Goal: Task Accomplishment & Management: Manage account settings

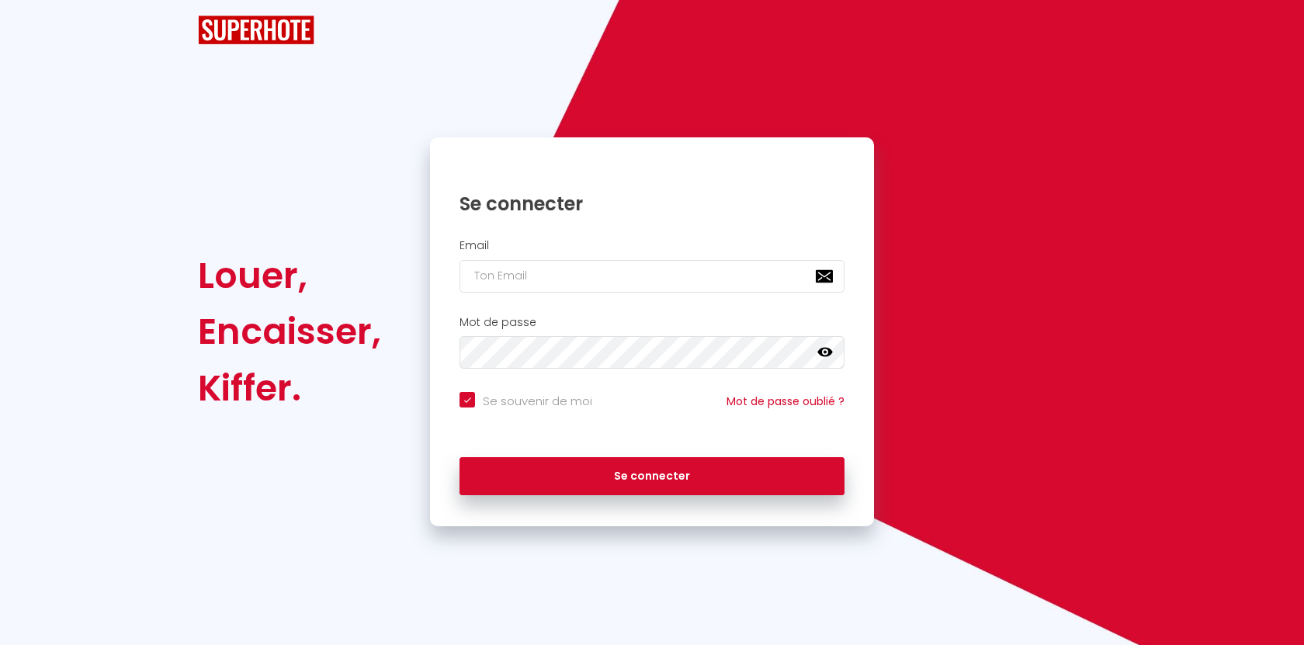
checkbox input "true"
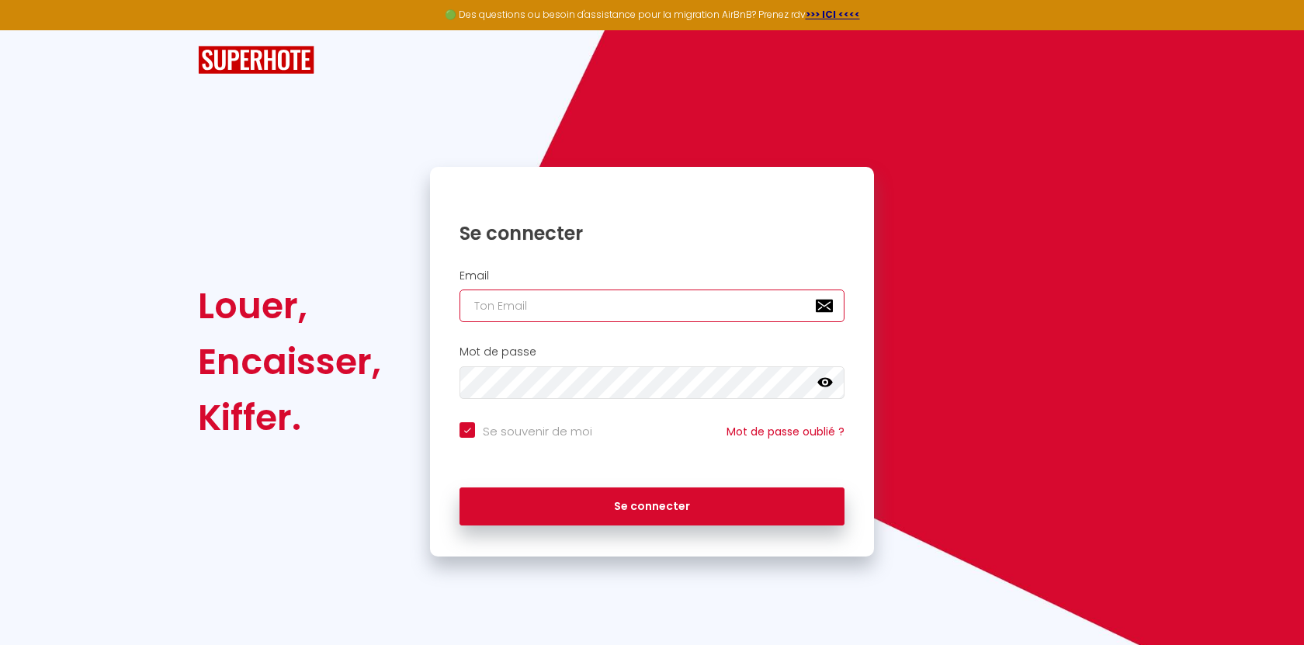
click at [525, 306] on input "email" at bounding box center [652, 306] width 385 height 33
type input "[EMAIL_ADDRESS][DOMAIN_NAME]"
click at [399, 381] on div "Louer, Encaisser, Kiffer. Se connecter Email martin.meryll@gmail.com Mot de pas…" at bounding box center [652, 362] width 928 height 390
click at [822, 382] on icon at bounding box center [825, 383] width 16 height 16
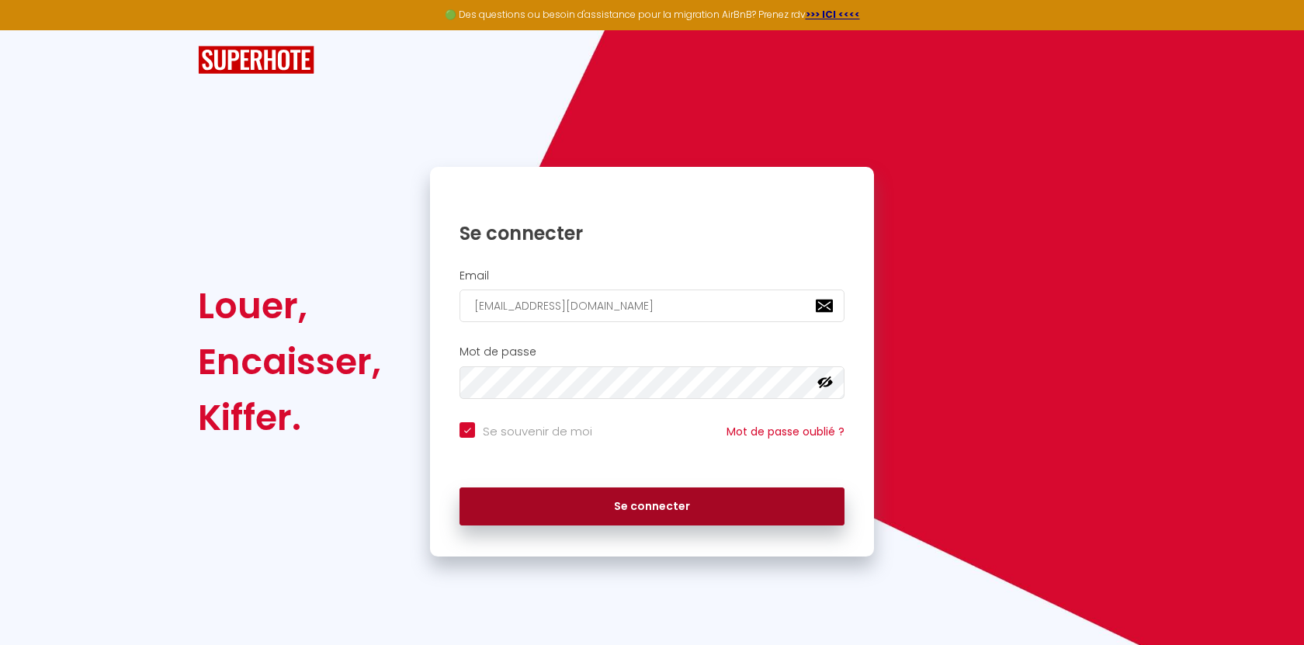
click at [590, 504] on button "Se connecter" at bounding box center [652, 507] width 385 height 39
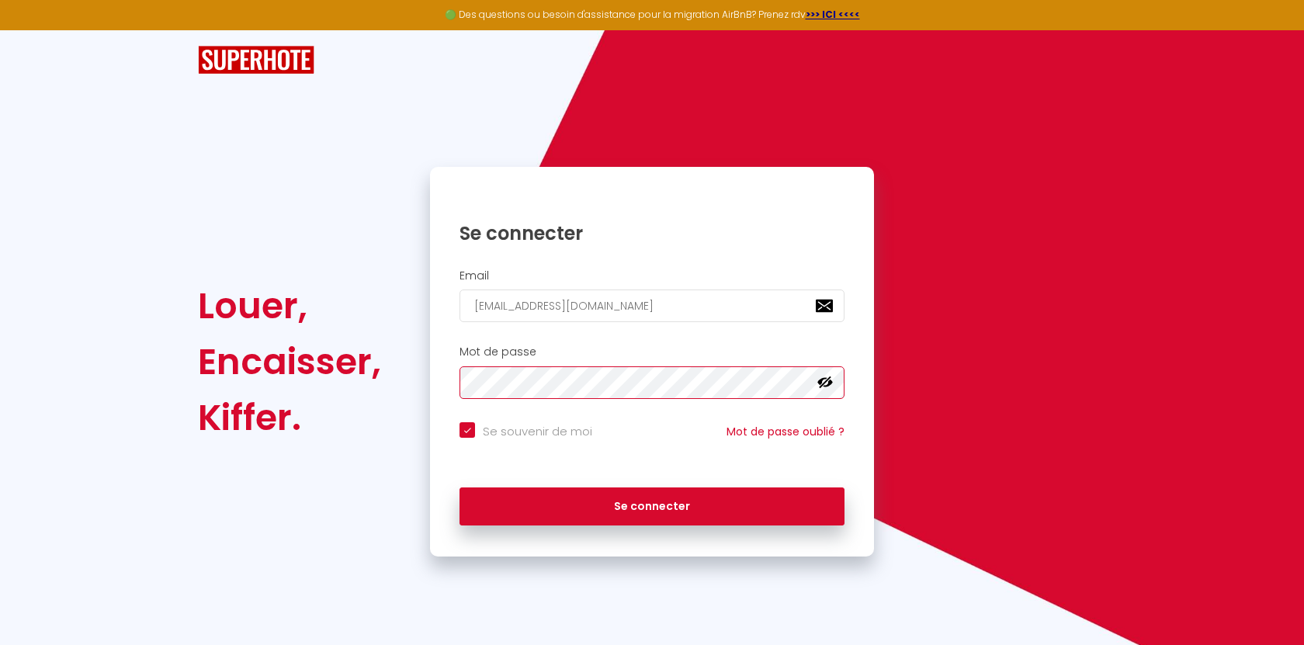
click at [408, 384] on div "Louer, Encaisser, Kiffer. Se connecter Email martin.meryll@gmail.com Mot de pas…" at bounding box center [652, 362] width 928 height 390
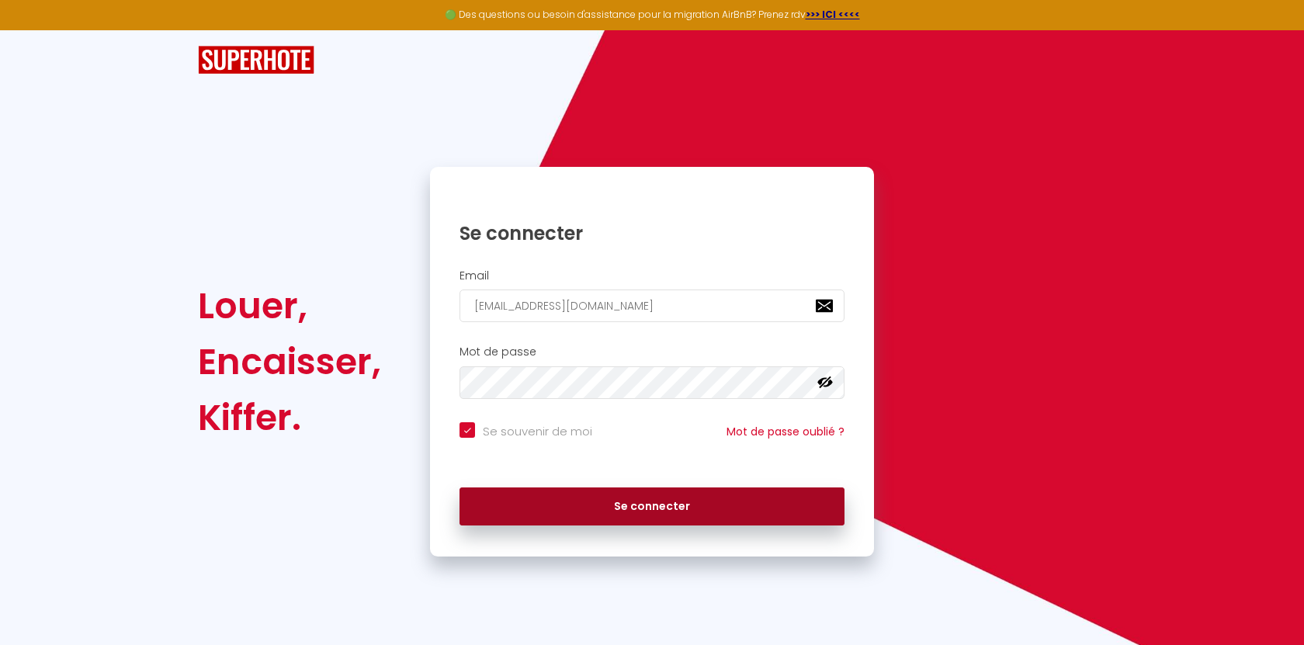
click at [653, 495] on button "Se connecter" at bounding box center [652, 507] width 385 height 39
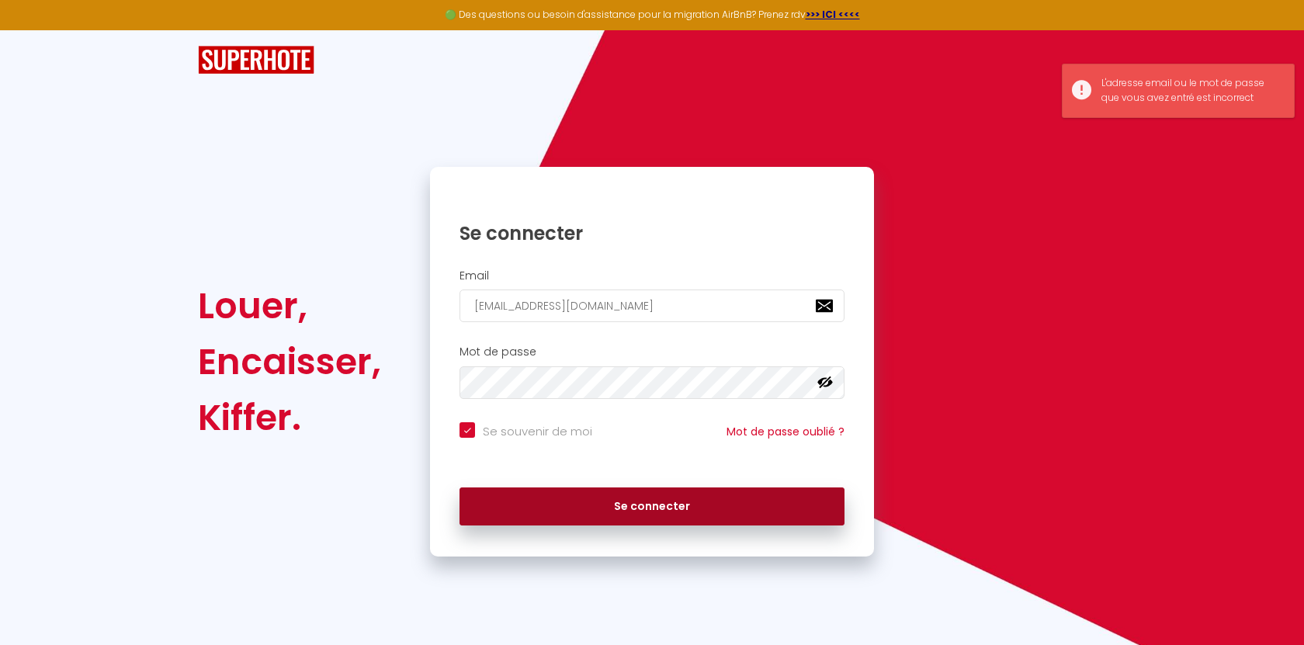
click at [637, 501] on button "Se connecter" at bounding box center [652, 507] width 385 height 39
click at [659, 516] on button "Se connecter" at bounding box center [652, 507] width 385 height 39
click at [616, 499] on button "Se connecter" at bounding box center [652, 507] width 385 height 39
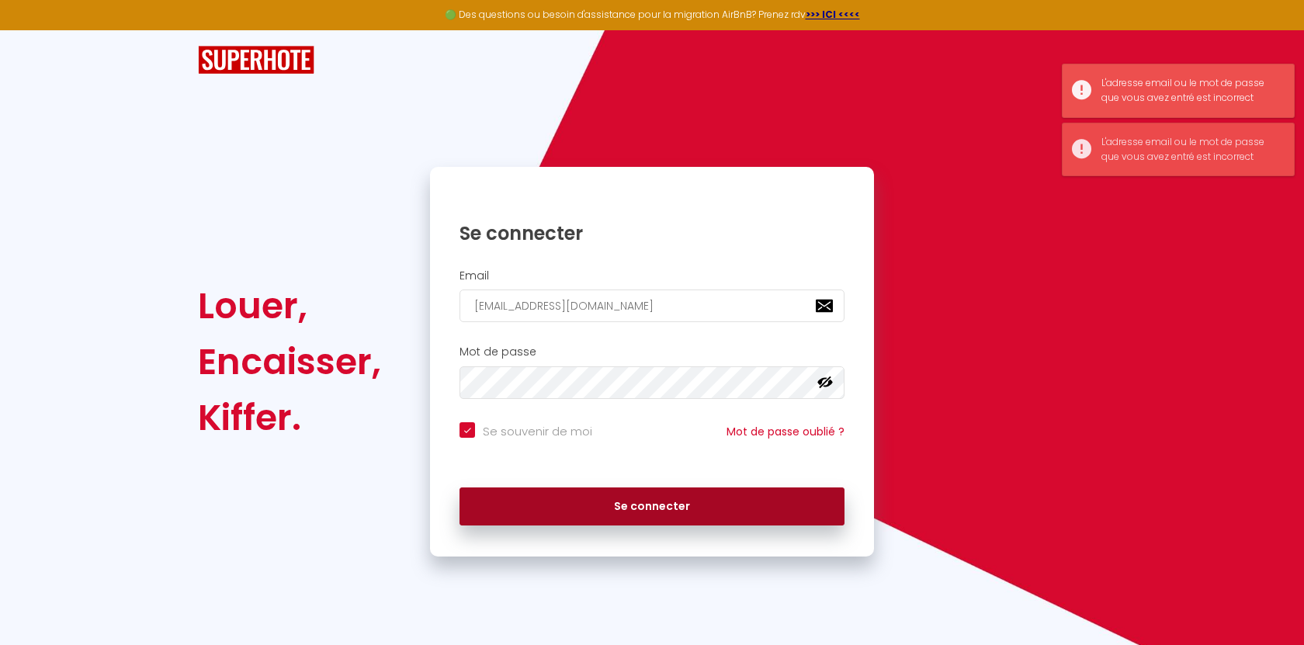
click at [616, 503] on button "Se connecter" at bounding box center [652, 507] width 385 height 39
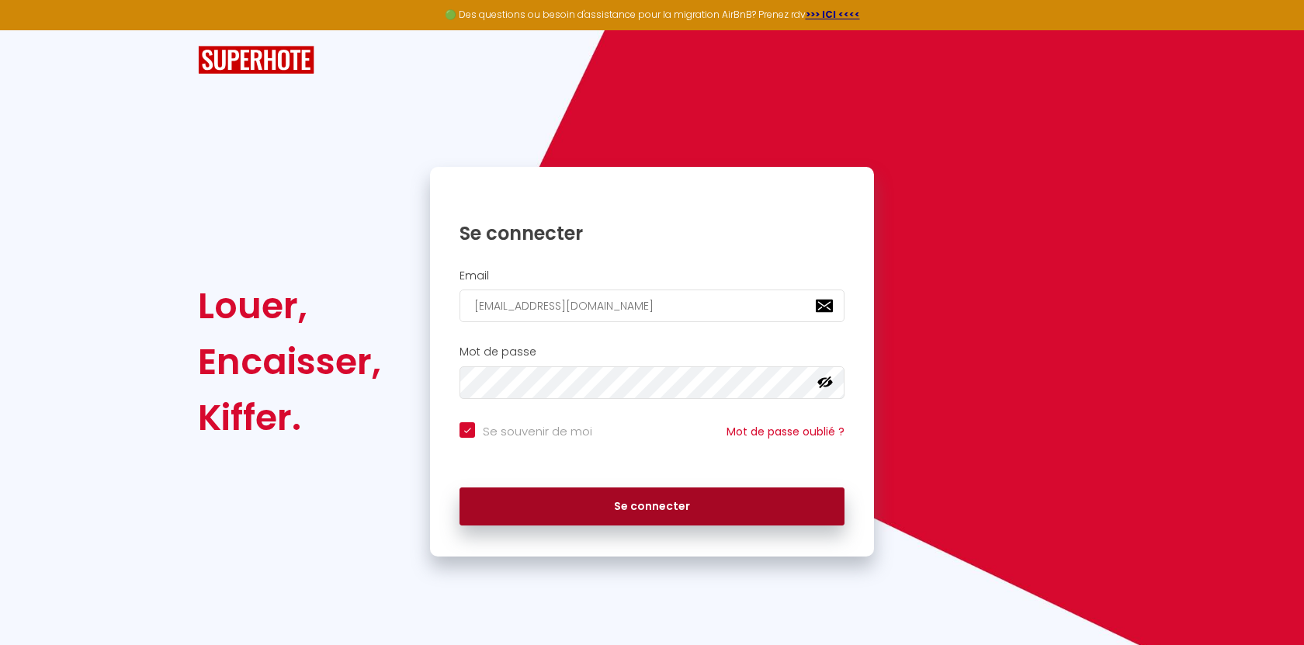
click at [658, 525] on button "Se connecter" at bounding box center [652, 507] width 385 height 39
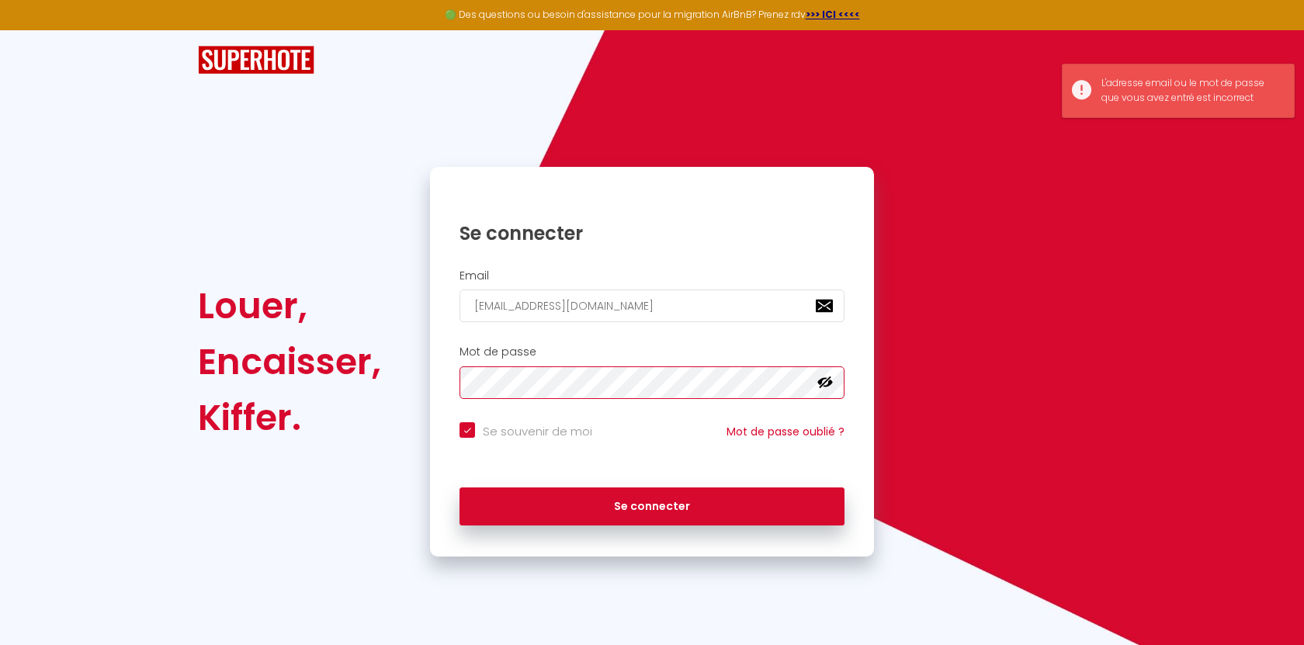
click at [394, 386] on div "Louer, Encaisser, Kiffer. Se connecter Email martin.meryll@gmail.com Mot de pas…" at bounding box center [652, 362] width 928 height 390
checkbox input "true"
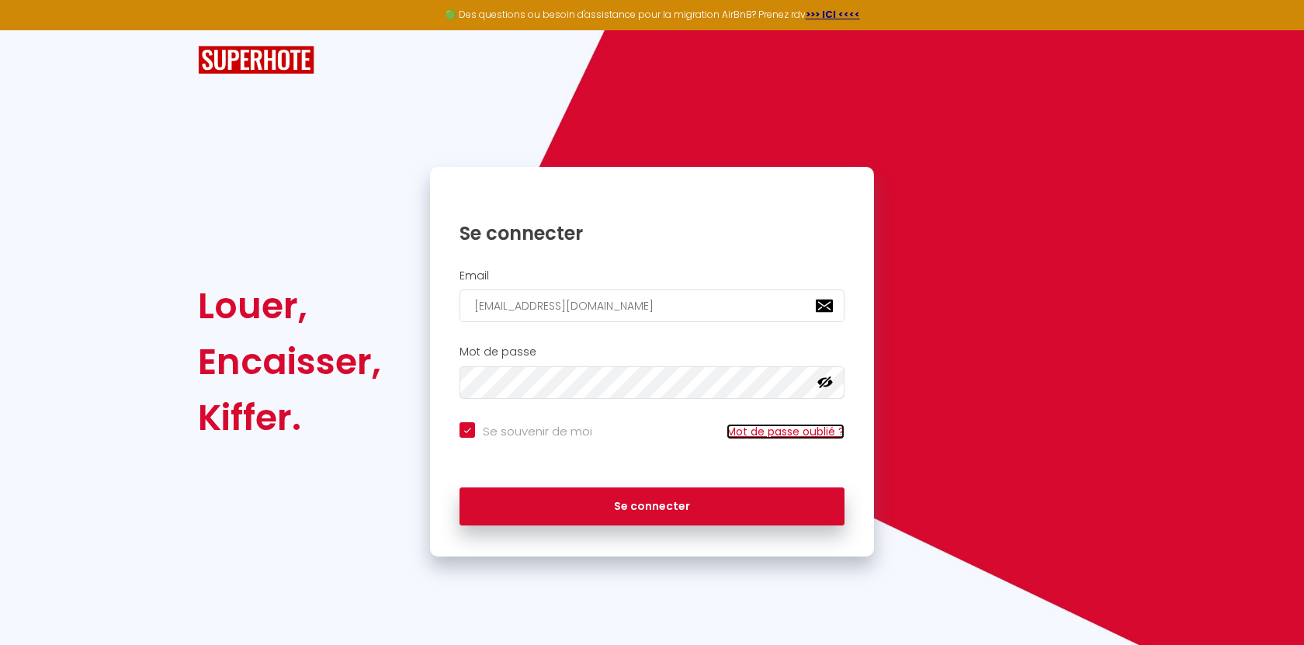
click at [734, 429] on link "Mot de passe oublié ?" at bounding box center [786, 432] width 118 height 16
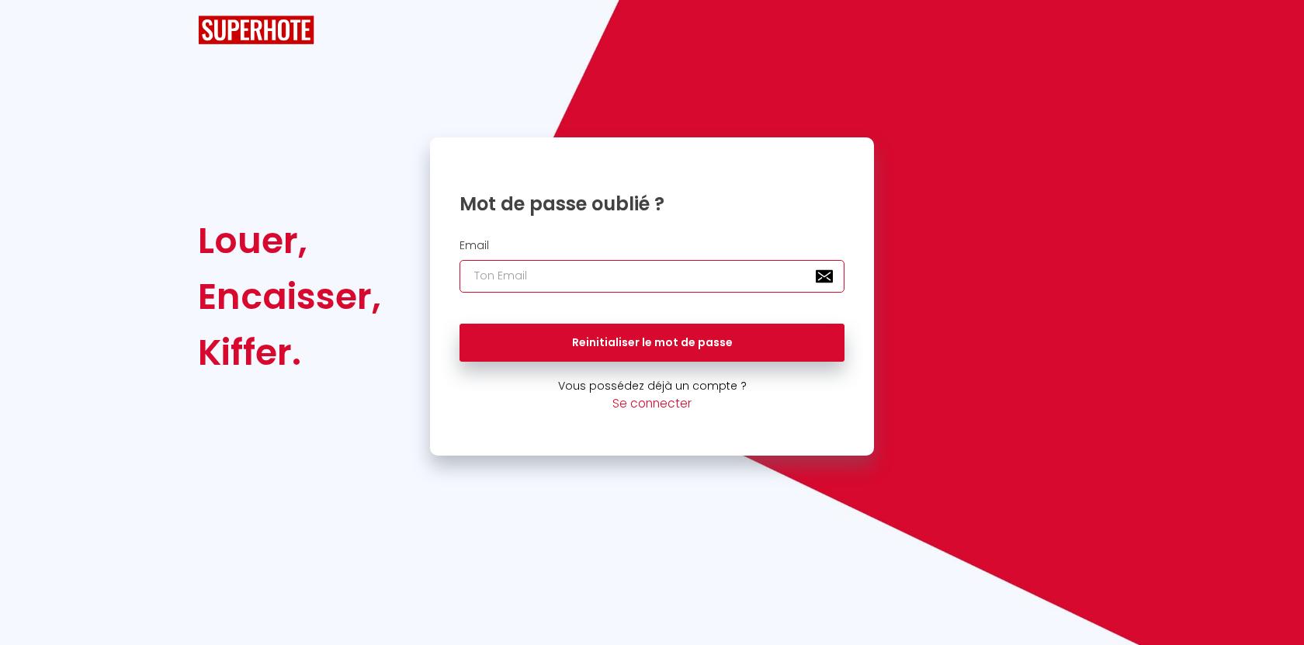
click at [580, 275] on input "email" at bounding box center [652, 276] width 385 height 33
type input "[PERSON_NAME][EMAIL_ADDRESS][DOMAIN_NAME]"
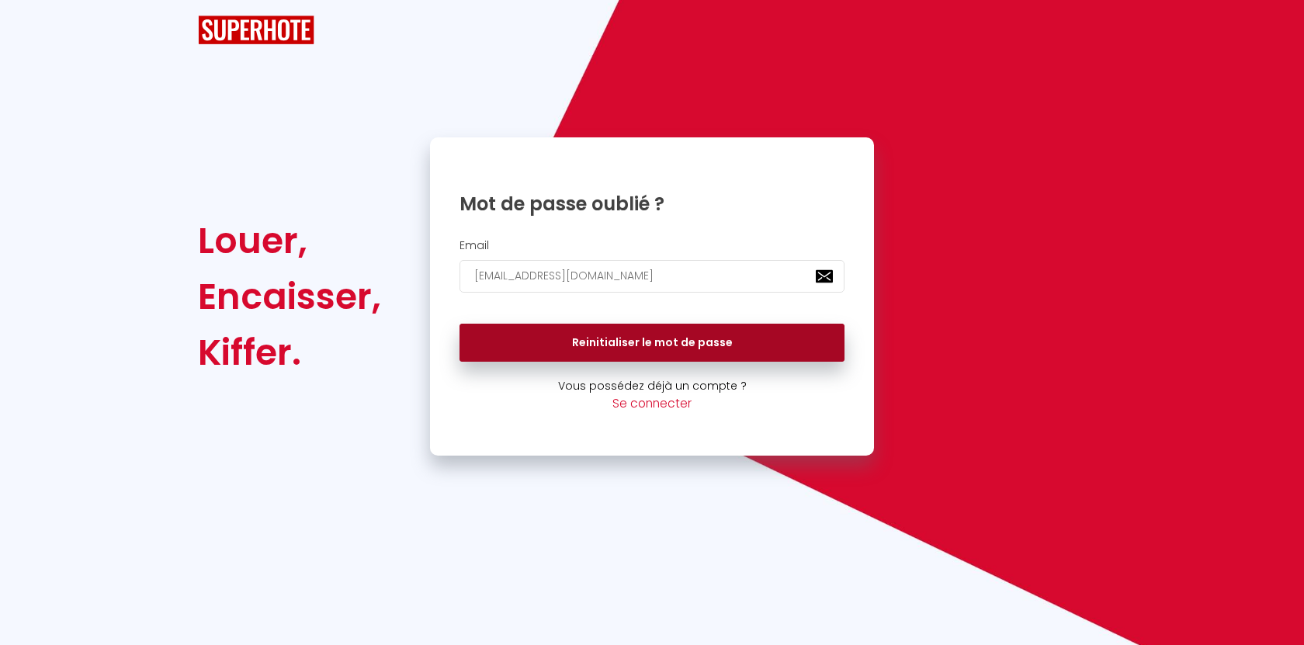
click at [605, 335] on button "Reinitialiser le mot de passe" at bounding box center [652, 343] width 385 height 39
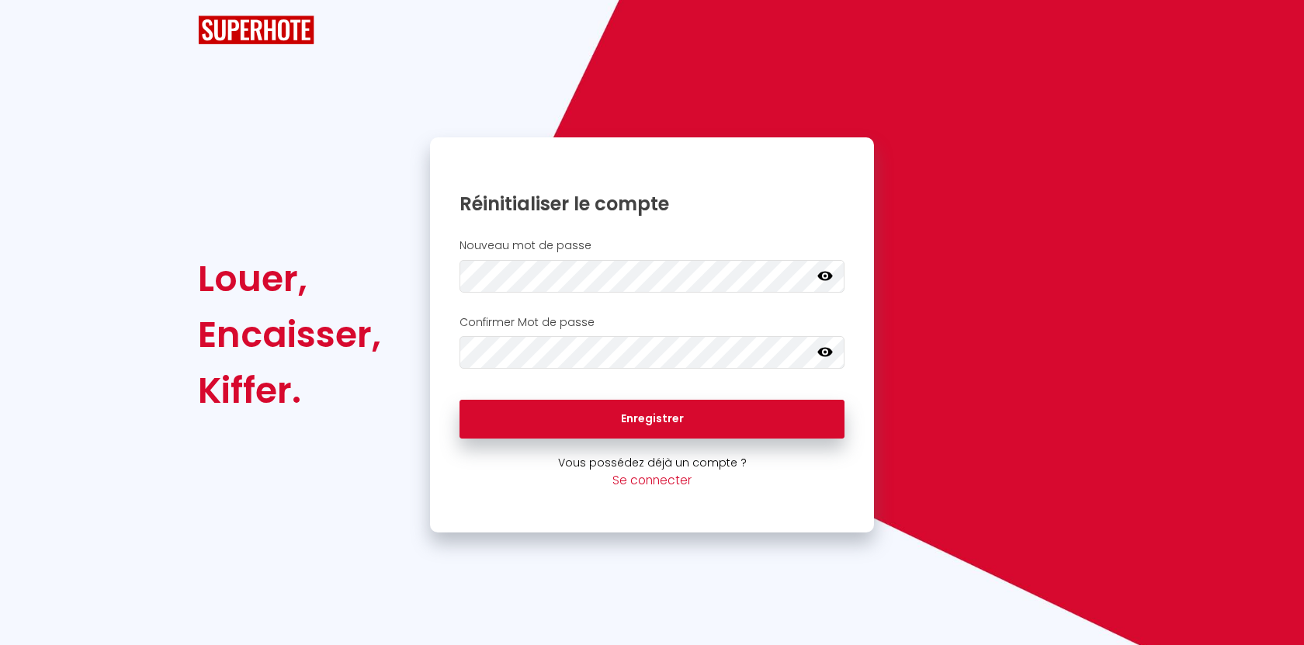
click at [817, 279] on icon at bounding box center [825, 276] width 16 height 16
click at [451, 277] on div "Nouveau mot de passe Votre mot de passe doit comporter au moins 8 caractères et…" at bounding box center [652, 266] width 424 height 54
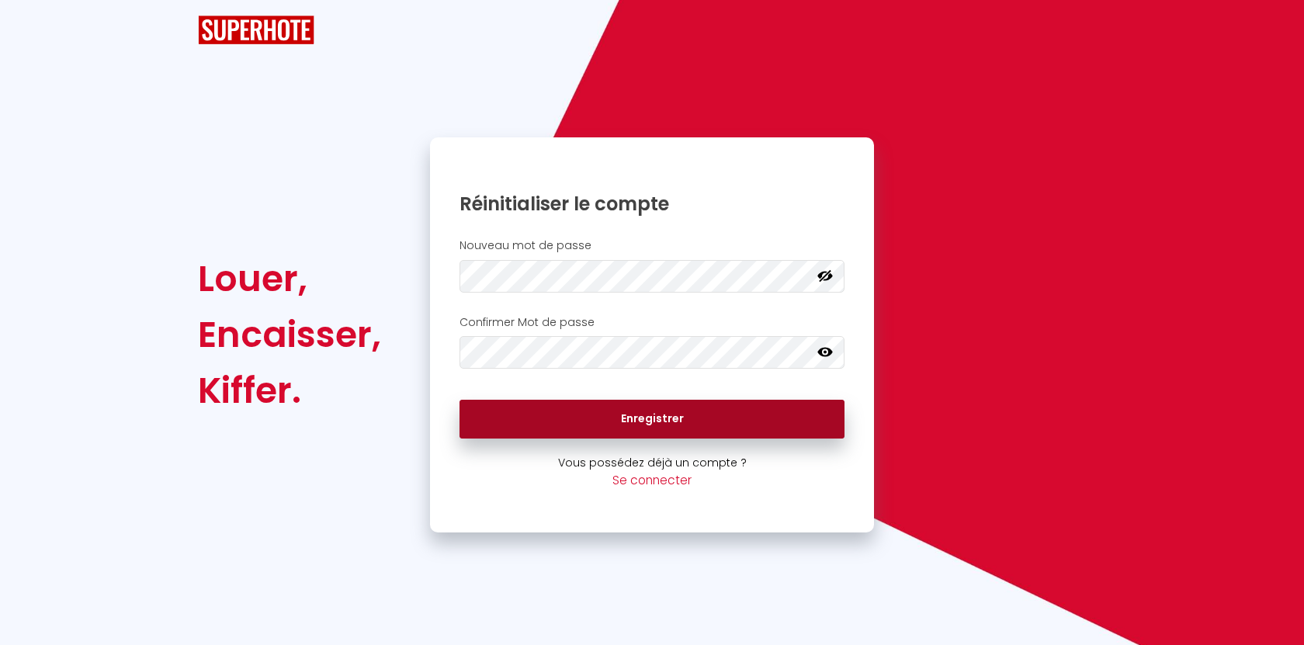
click at [609, 408] on button "Enregistrer" at bounding box center [652, 419] width 385 height 39
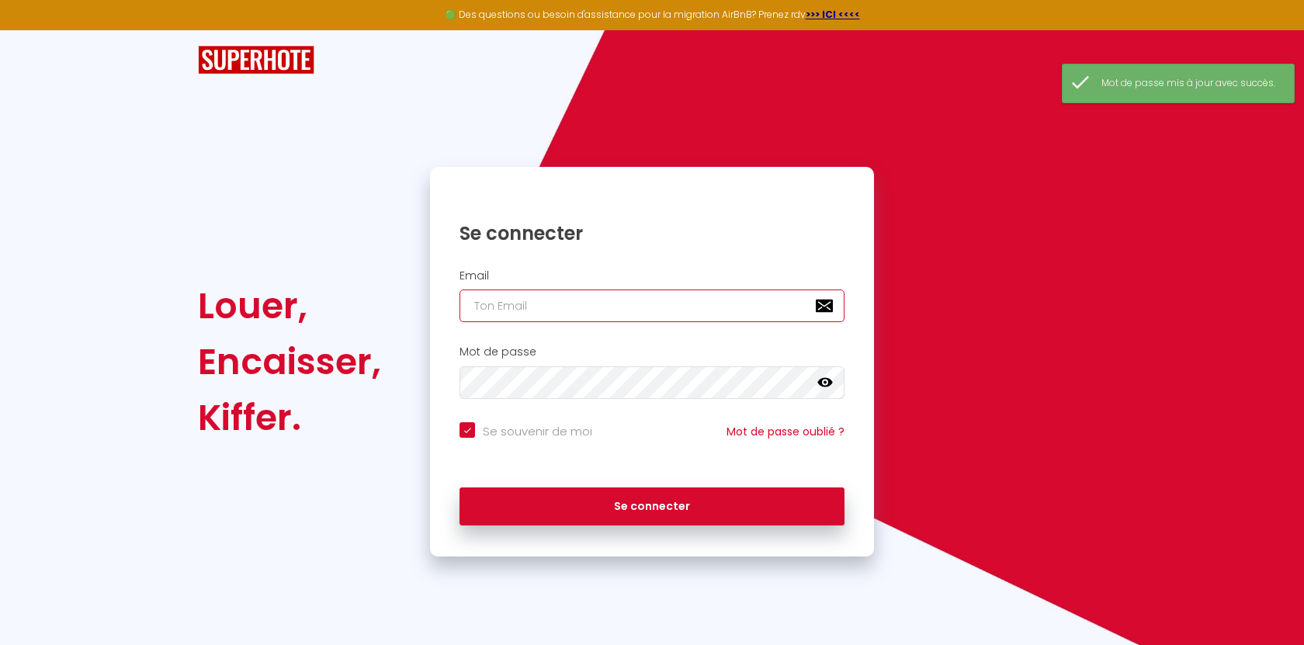
click at [518, 302] on input "email" at bounding box center [652, 306] width 385 height 33
type input "[PERSON_NAME][EMAIL_ADDRESS][DOMAIN_NAME]"
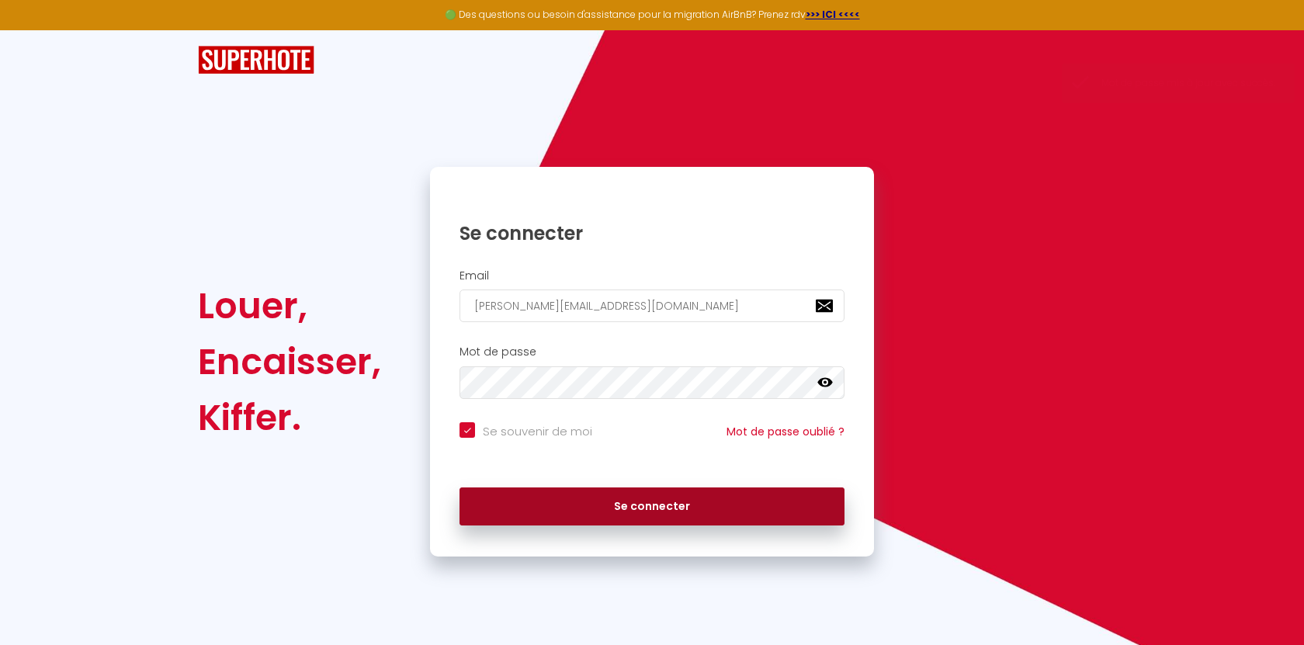
click at [794, 492] on button "Se connecter" at bounding box center [652, 507] width 385 height 39
checkbox input "true"
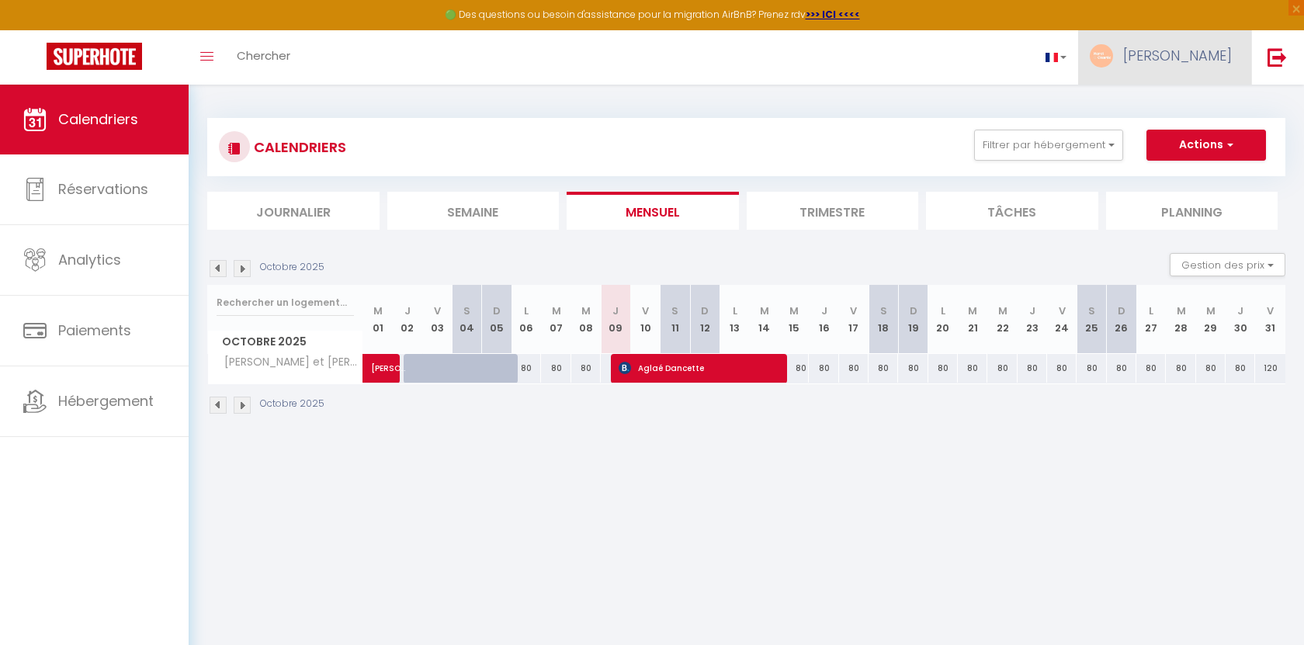
click at [1199, 47] on span "[PERSON_NAME]" at bounding box center [1177, 55] width 109 height 19
click at [675, 510] on body "🟢 Des questions ou besoin d'assistance pour la migration AirBnB? Prenez rdv >>>…" at bounding box center [652, 407] width 1304 height 645
click at [1205, 156] on button "Actions" at bounding box center [1207, 145] width 120 height 31
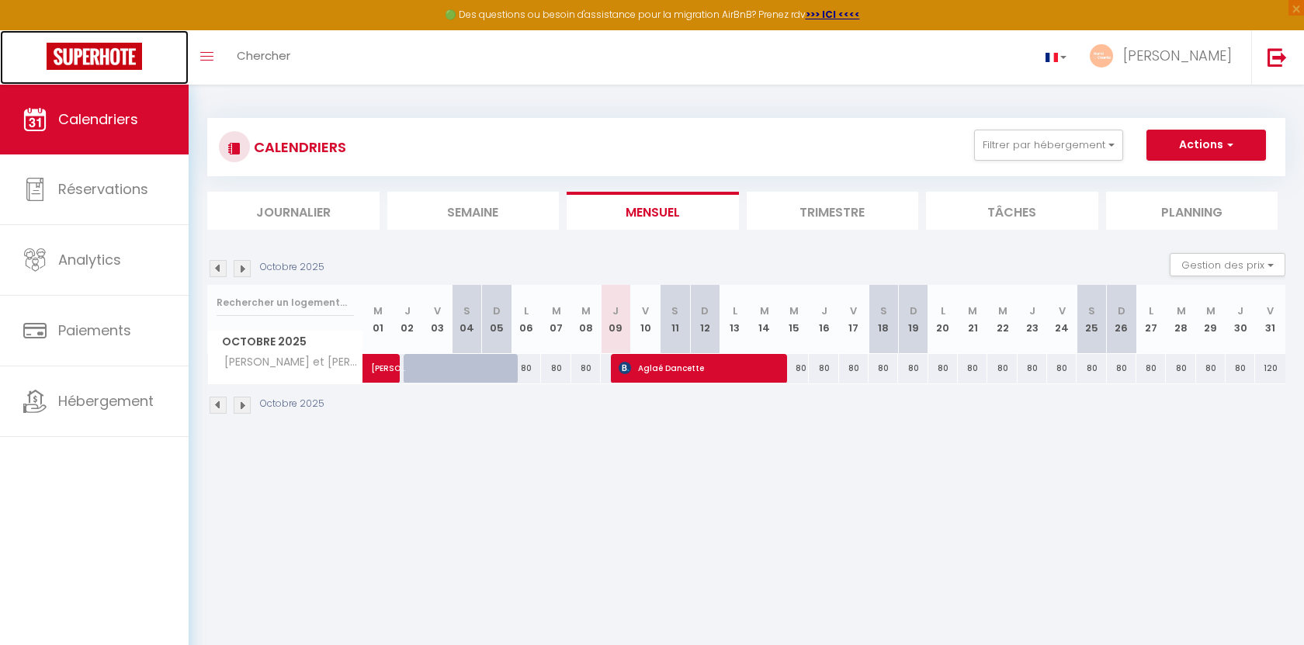
click at [95, 64] on img at bounding box center [94, 56] width 95 height 27
click at [205, 65] on link "Toggle menubar" at bounding box center [207, 57] width 36 height 54
click at [204, 56] on span at bounding box center [206, 57] width 13 height 2
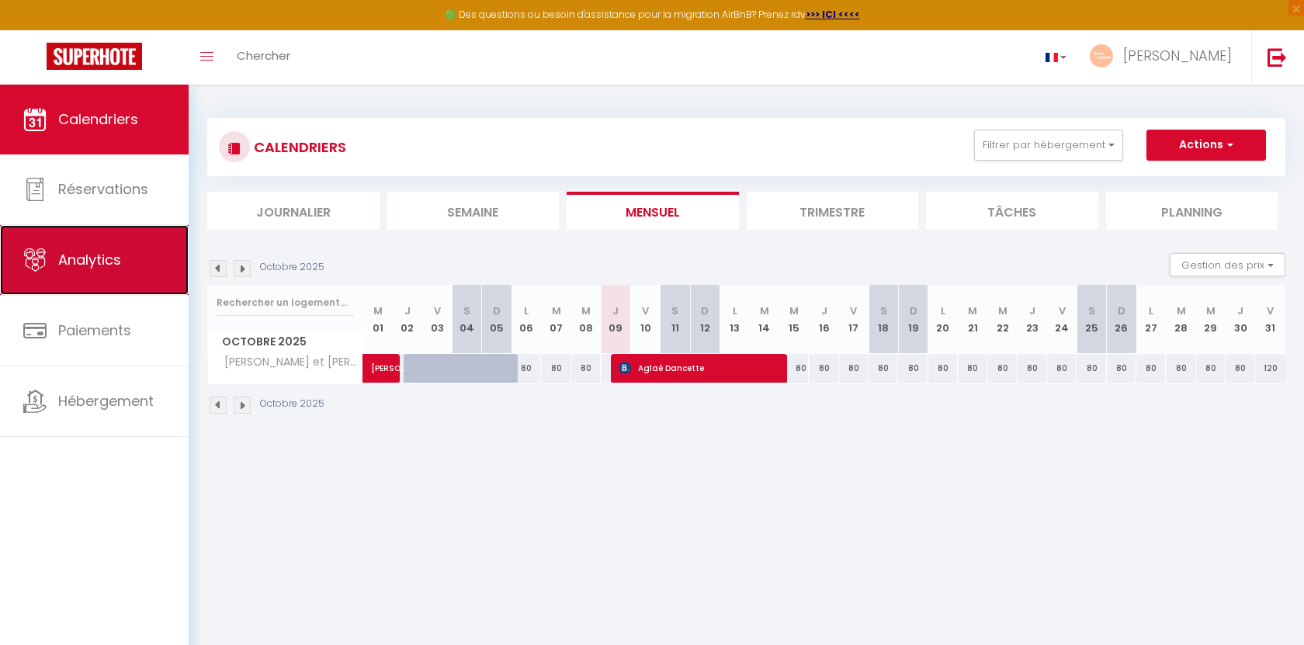
click at [111, 258] on span "Analytics" at bounding box center [89, 259] width 63 height 19
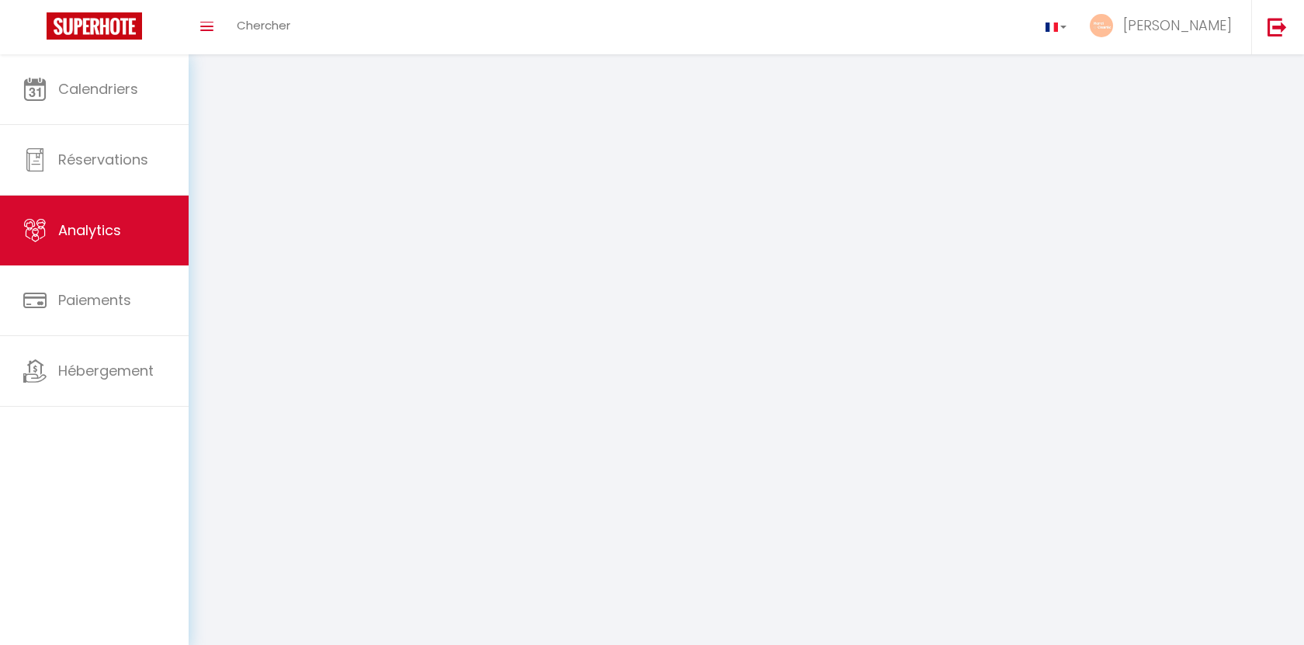
select select "2025"
select select "10"
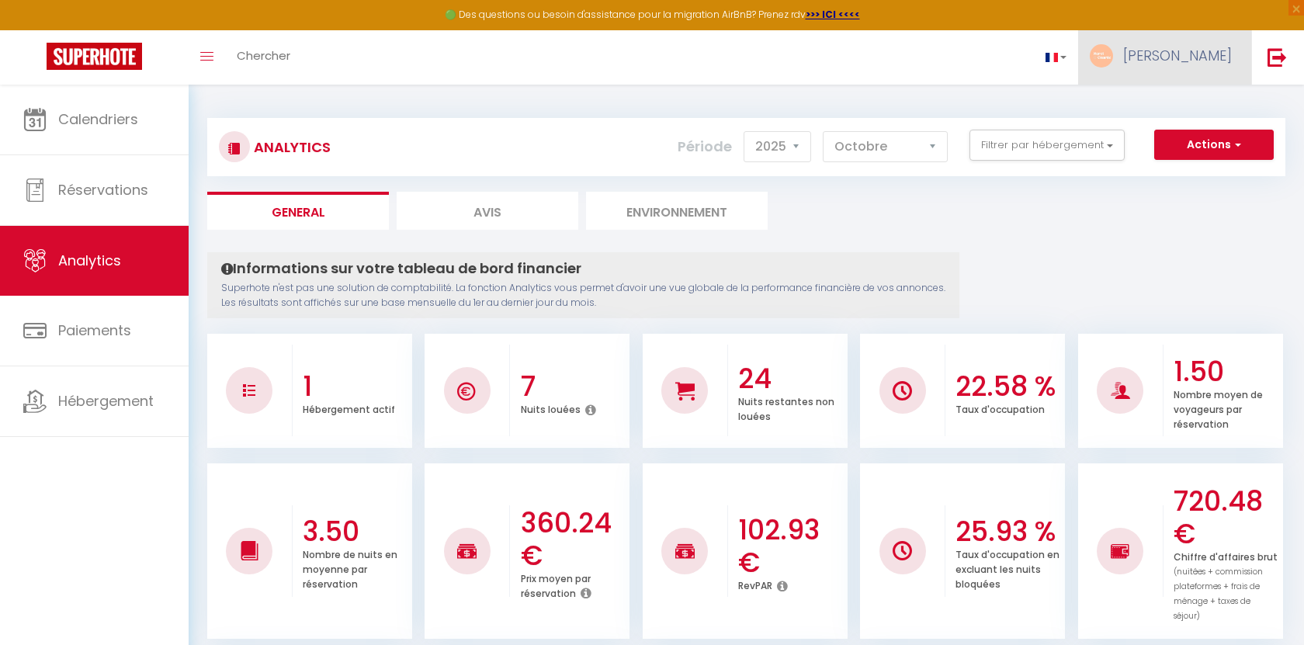
click at [1203, 65] on link "[PERSON_NAME]" at bounding box center [1164, 57] width 173 height 54
click at [1176, 97] on link "Paramètres" at bounding box center [1189, 108] width 115 height 26
select select "fr"
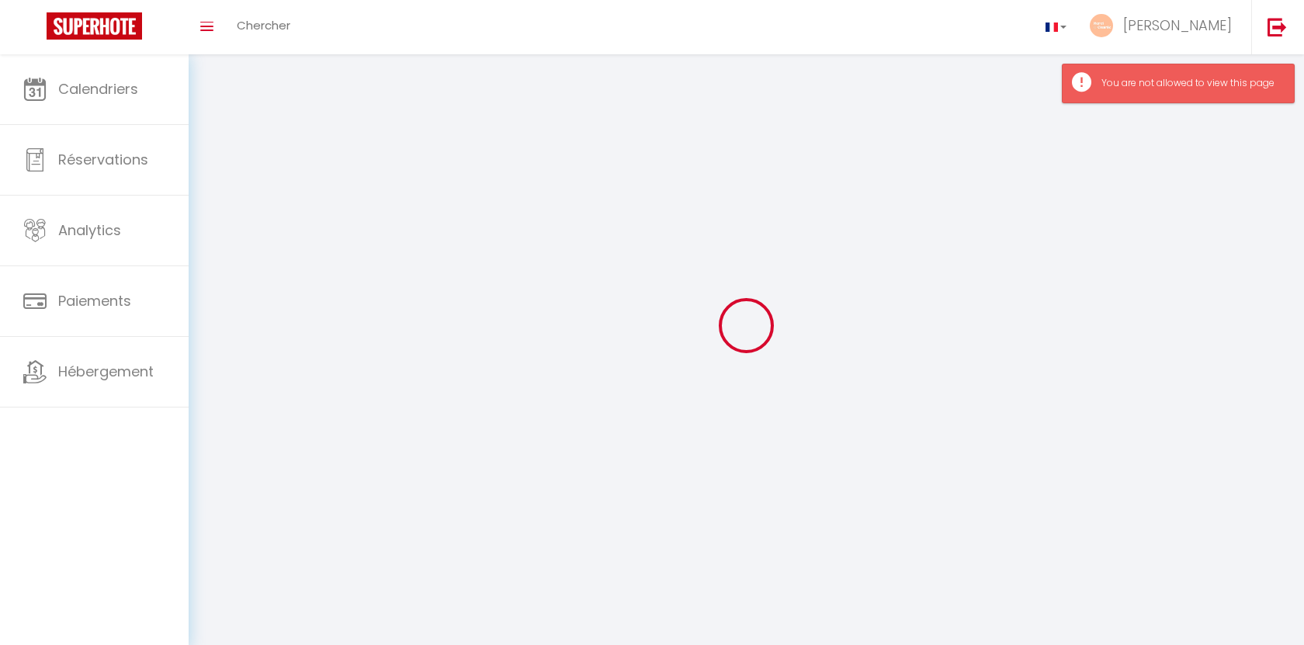
select select
type input "[PERSON_NAME]"
type input "[URL][DOMAIN_NAME]"
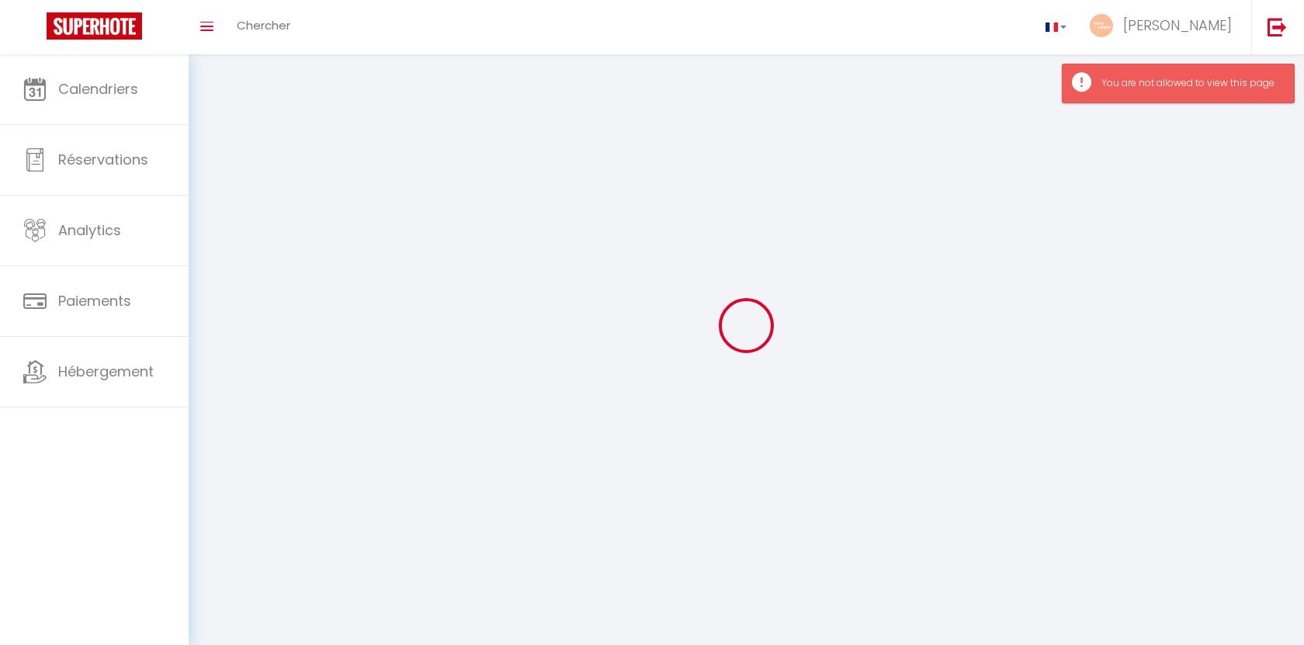
select select
select select "28"
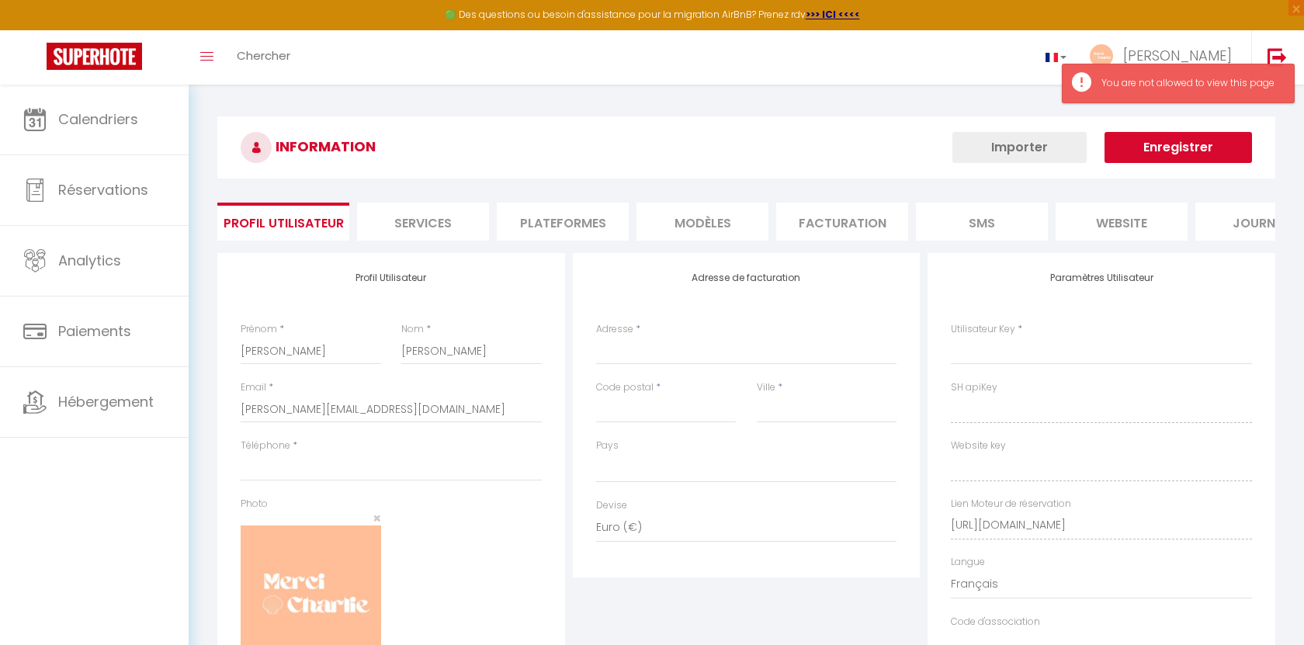
select select
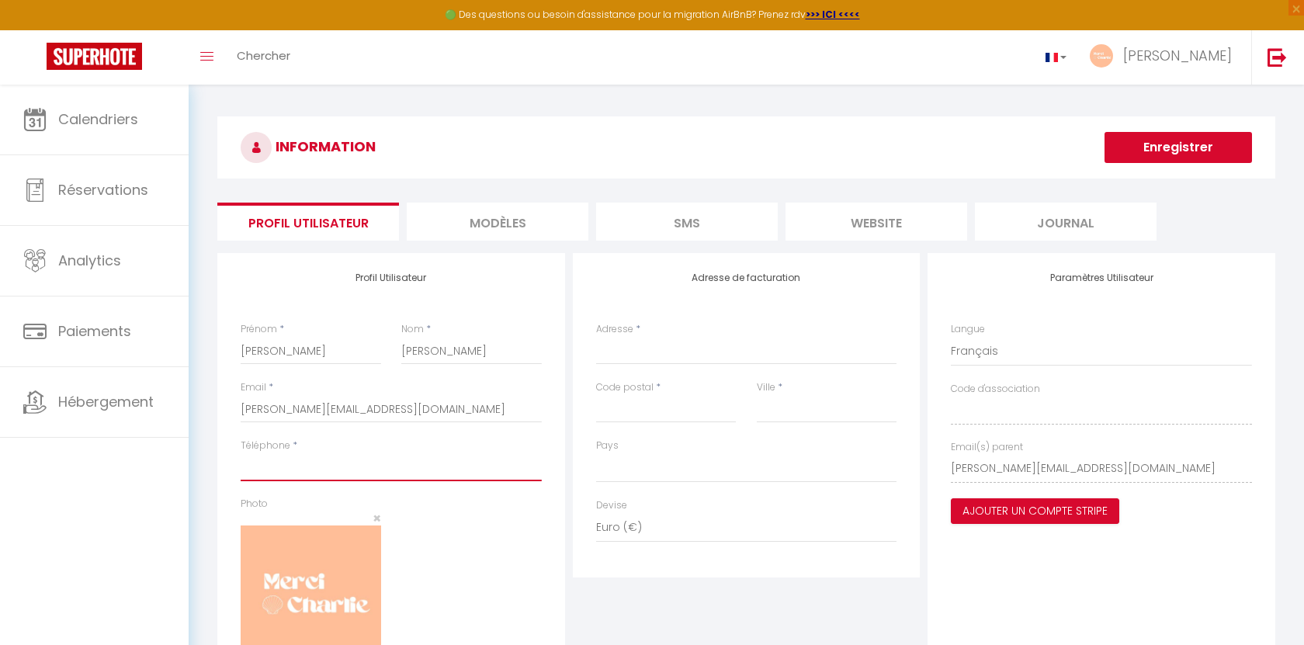
click at [328, 470] on input "Téléphone" at bounding box center [391, 467] width 301 height 28
type input "0684606151"
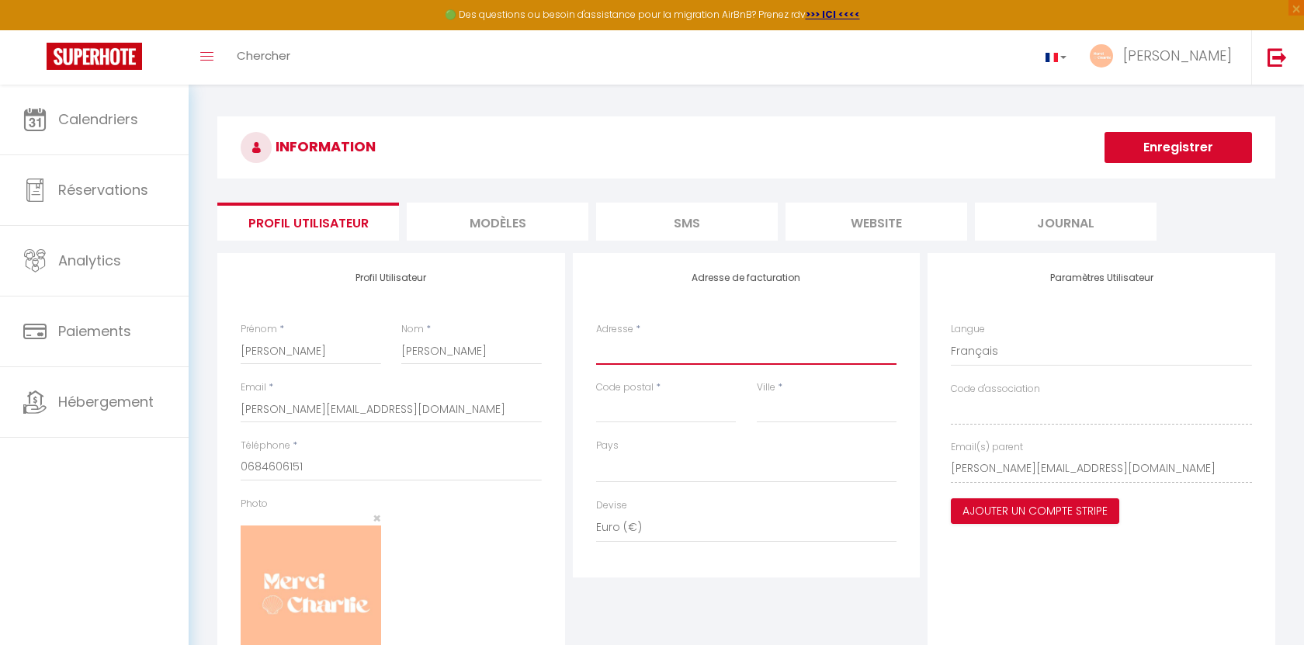
type input "[STREET_ADDRESS]"
type input "75018"
type input "[GEOGRAPHIC_DATA]"
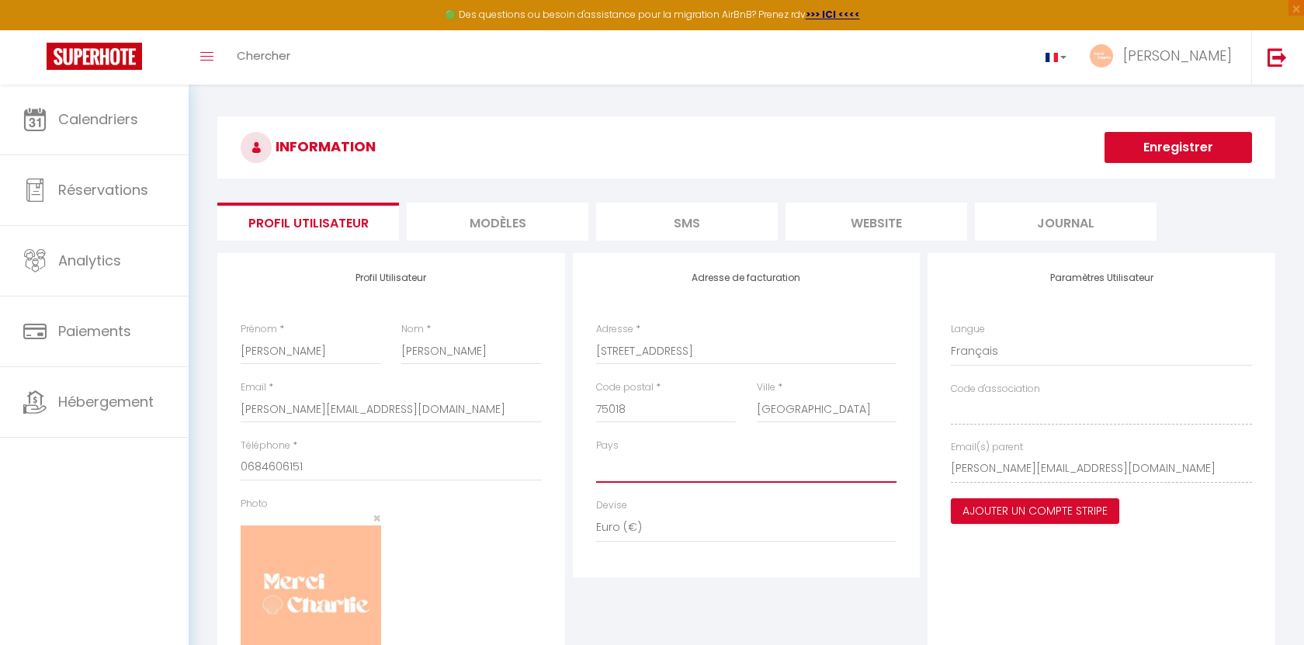
select select "1"
click at [477, 227] on li "MODÈLES" at bounding box center [498, 222] width 182 height 38
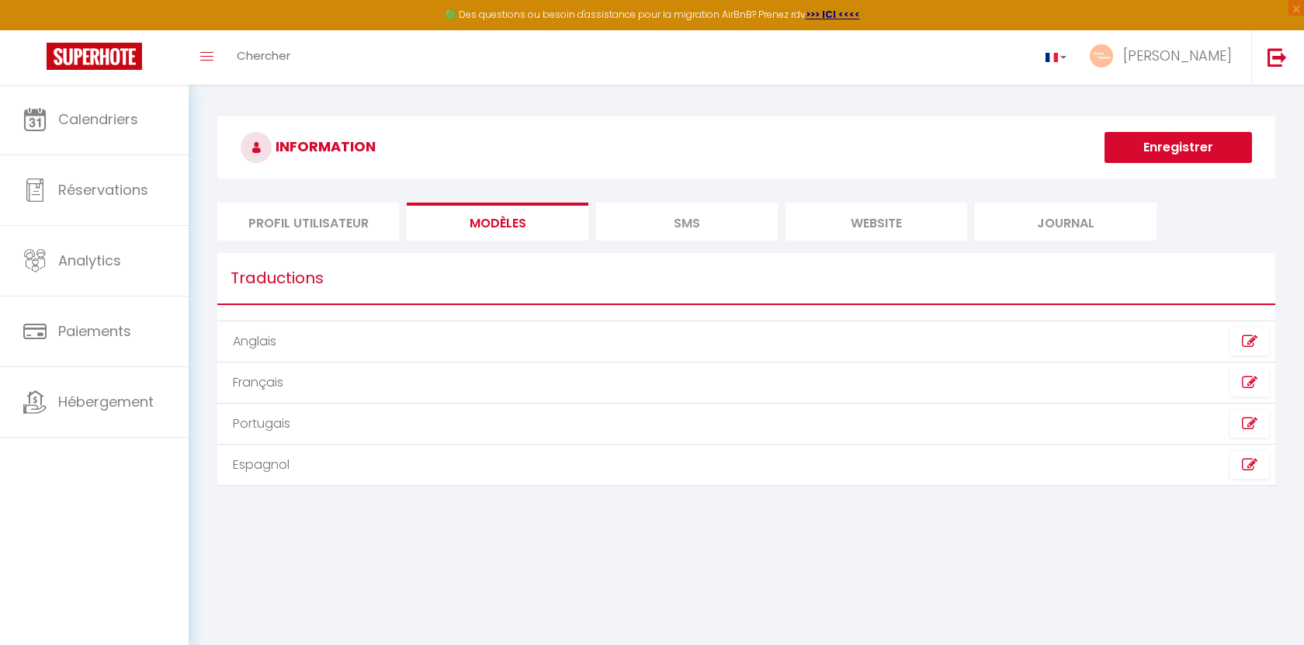
click at [271, 224] on li "Profil Utilisateur" at bounding box center [308, 222] width 182 height 38
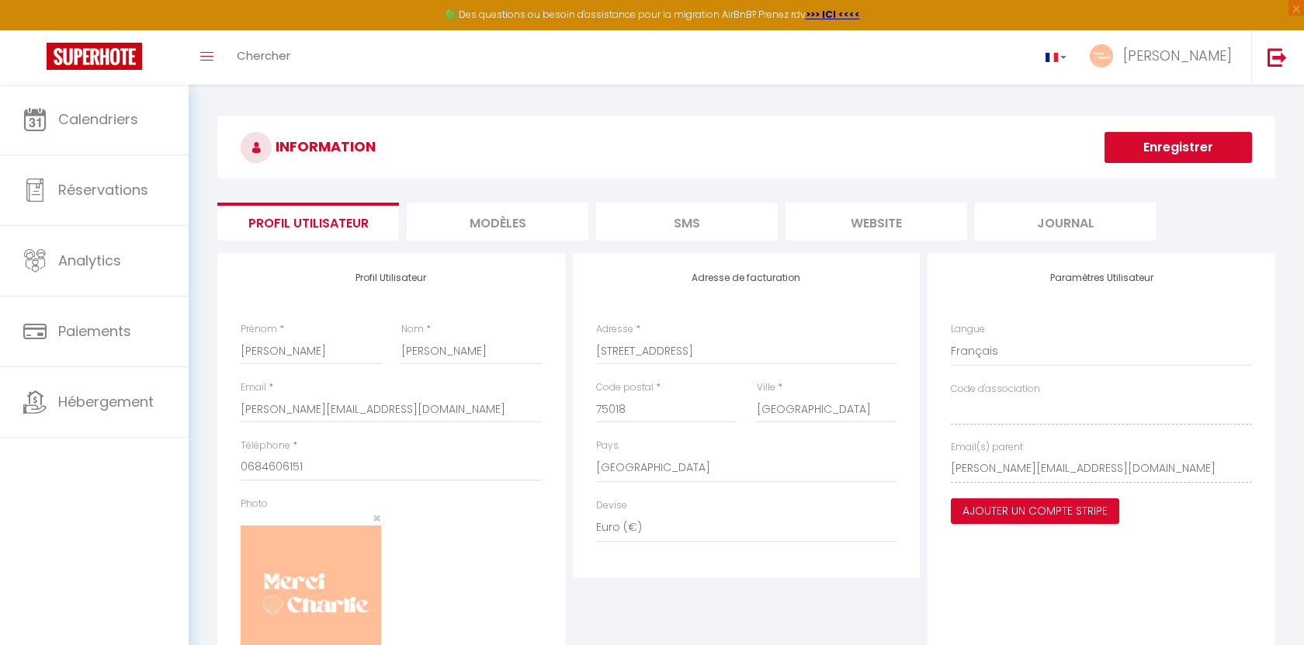
click at [522, 220] on li "MODÈLES" at bounding box center [498, 222] width 182 height 38
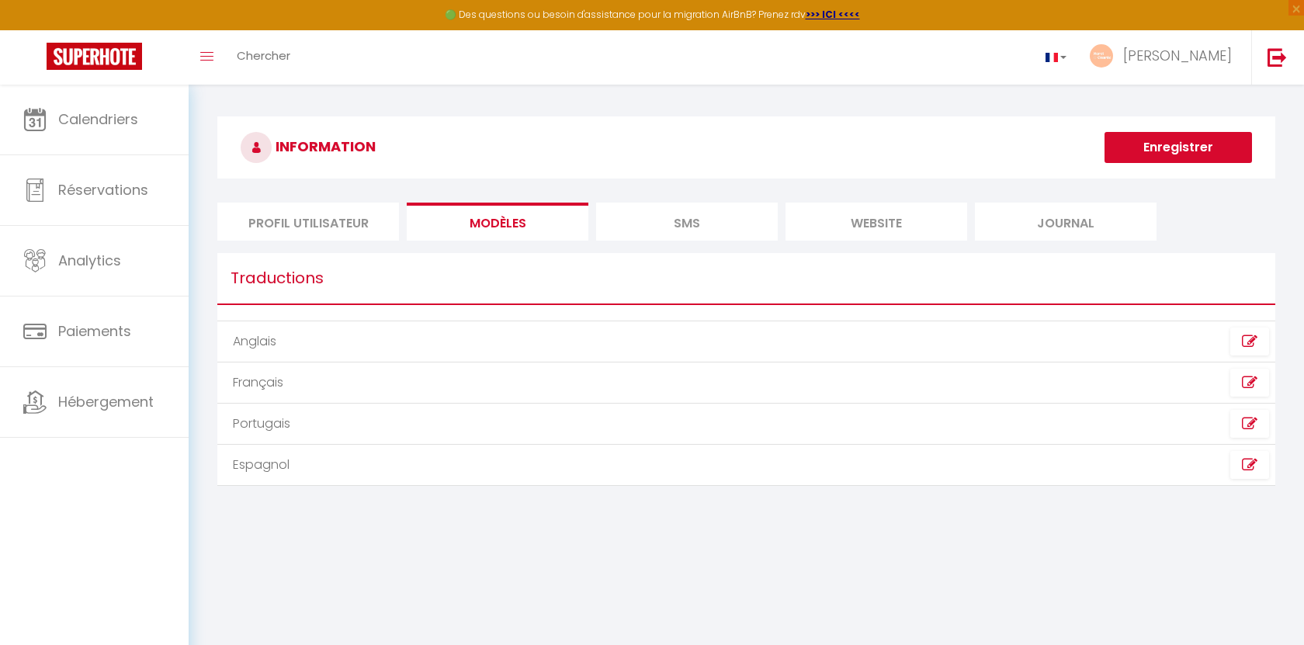
click at [633, 223] on li "SMS" at bounding box center [687, 222] width 182 height 38
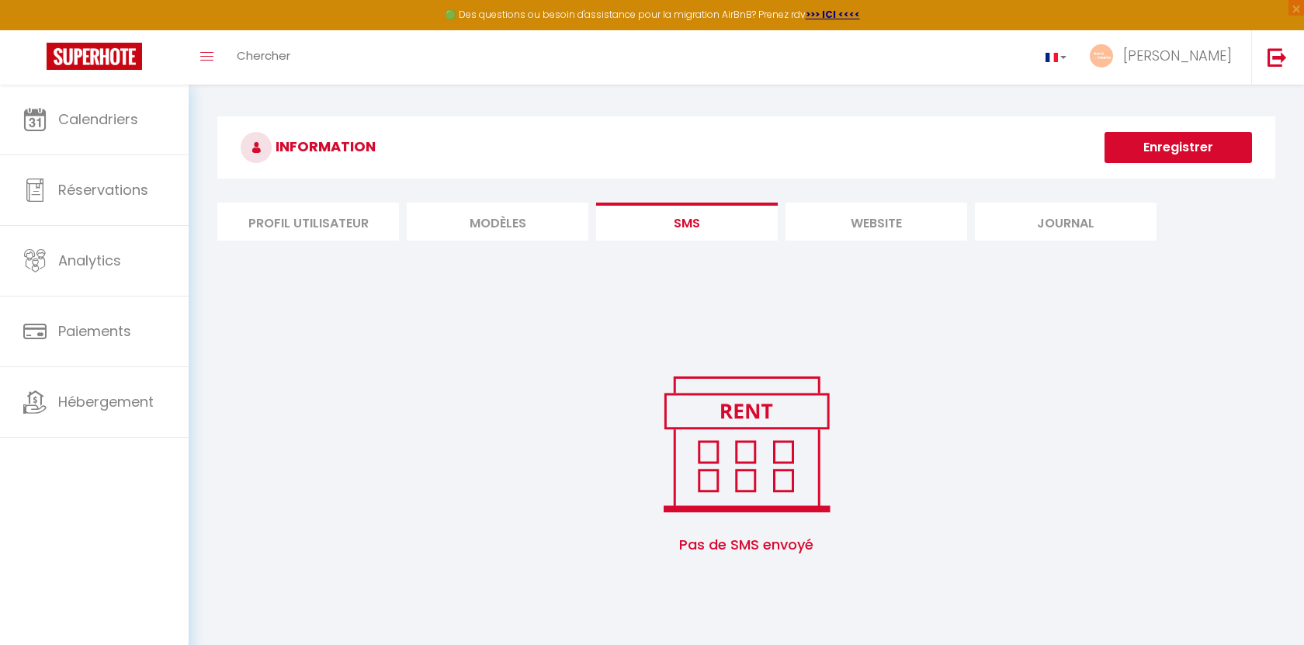
click at [821, 222] on li "website" at bounding box center [877, 222] width 182 height 38
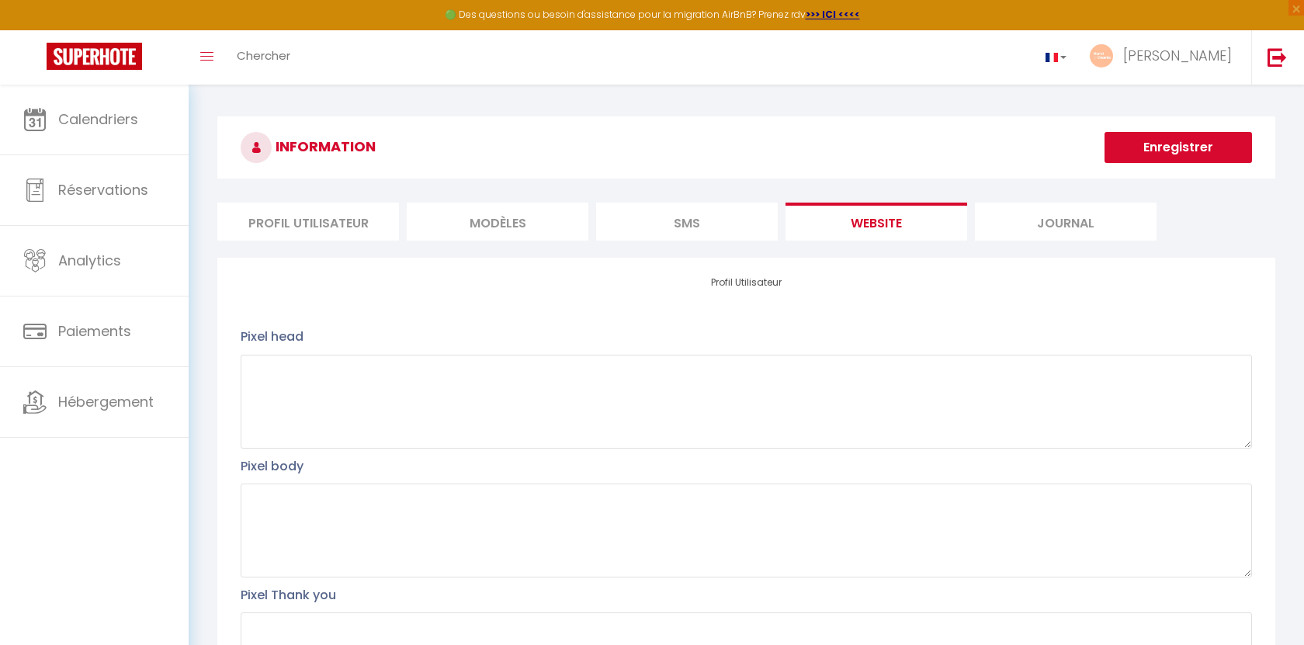
click at [1120, 216] on li "Journal" at bounding box center [1066, 222] width 182 height 38
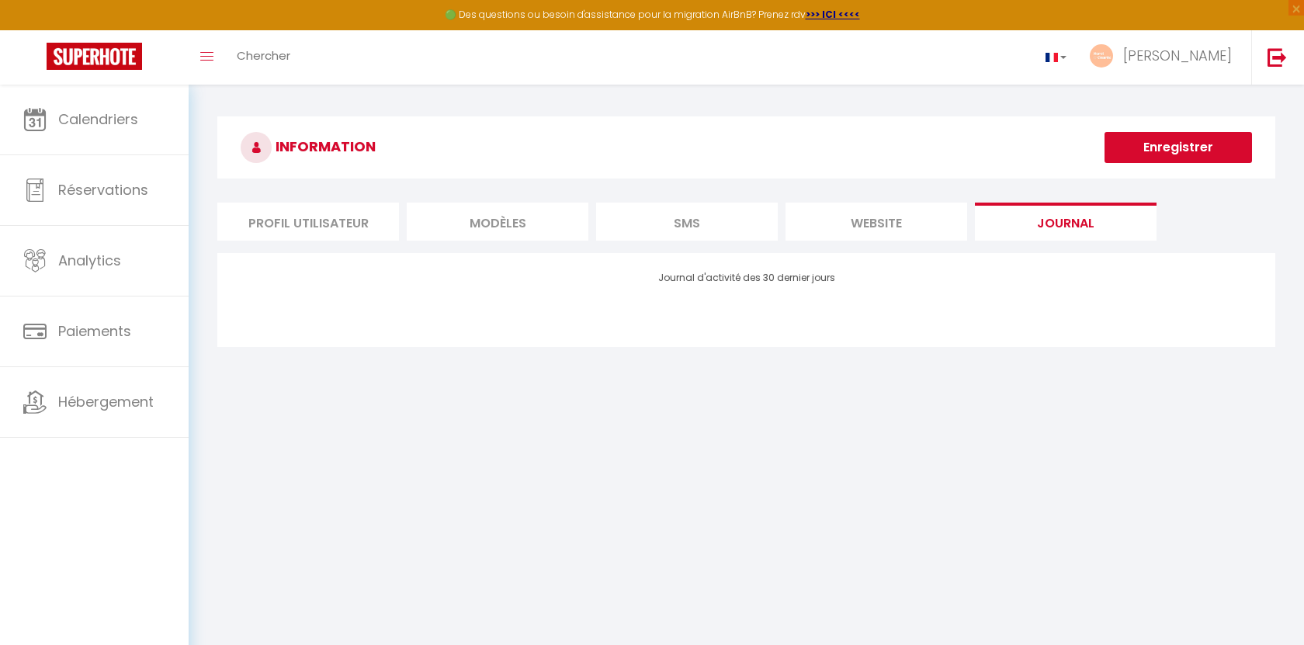
click at [1155, 152] on button "Enregistrer" at bounding box center [1178, 147] width 147 height 31
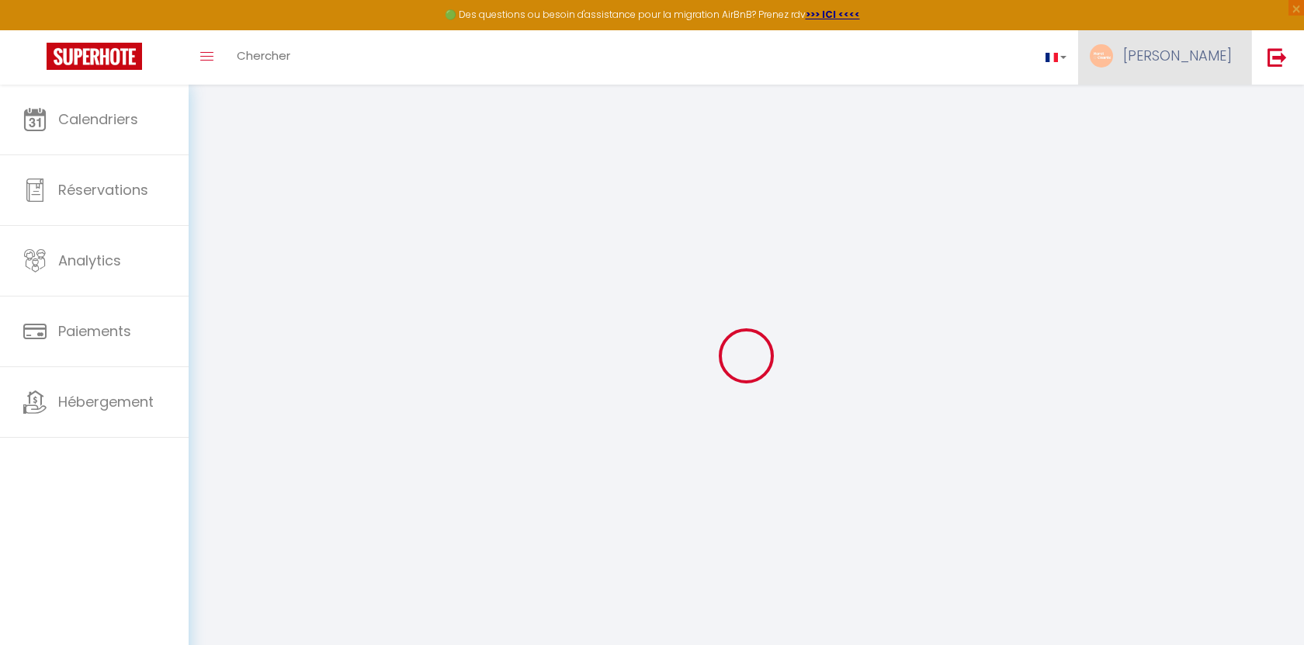
click at [1195, 46] on link "[PERSON_NAME]" at bounding box center [1164, 57] width 173 height 54
click at [1189, 106] on link "Paramètres" at bounding box center [1189, 108] width 115 height 26
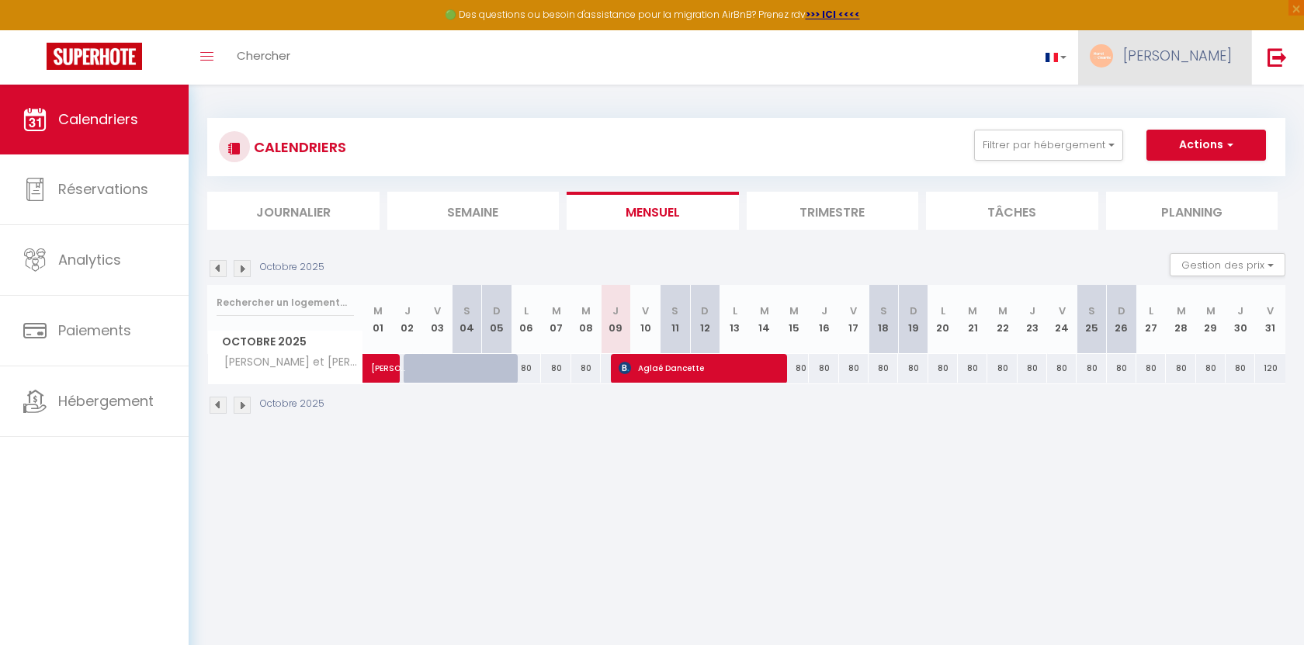
click at [1217, 57] on span "[PERSON_NAME]" at bounding box center [1177, 55] width 109 height 19
click at [1161, 106] on link "Paramètres" at bounding box center [1189, 108] width 115 height 26
select select
select select "28"
select select "fr"
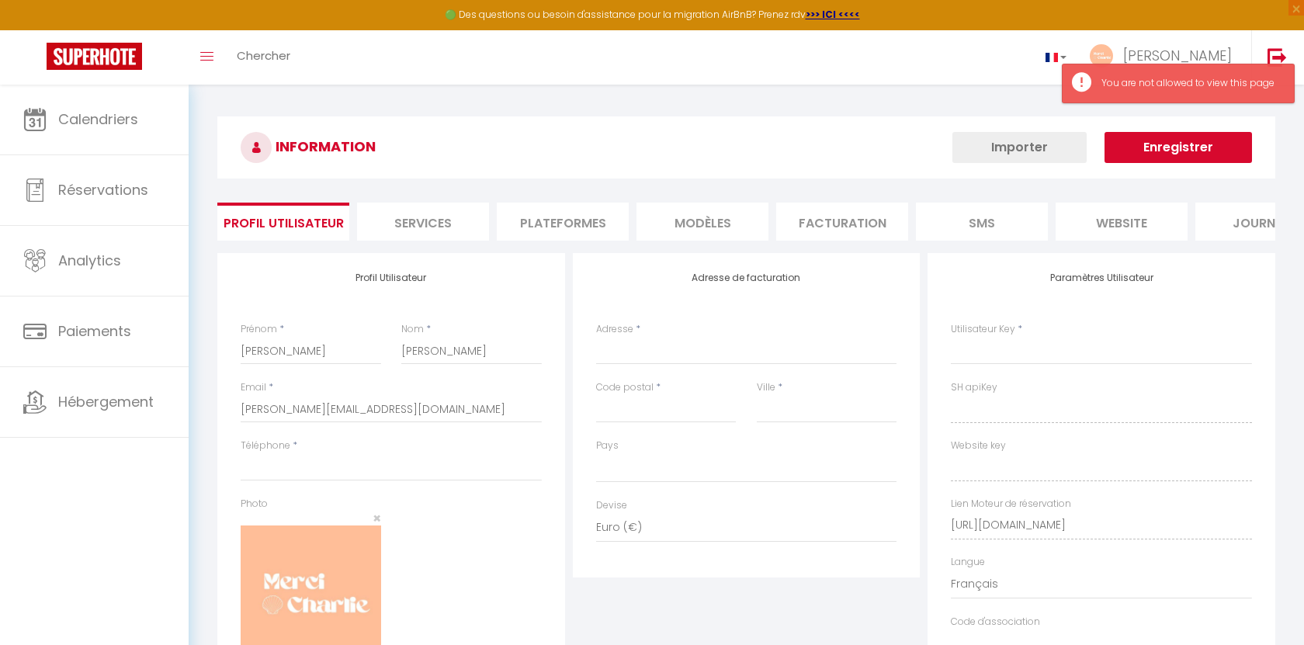
select select
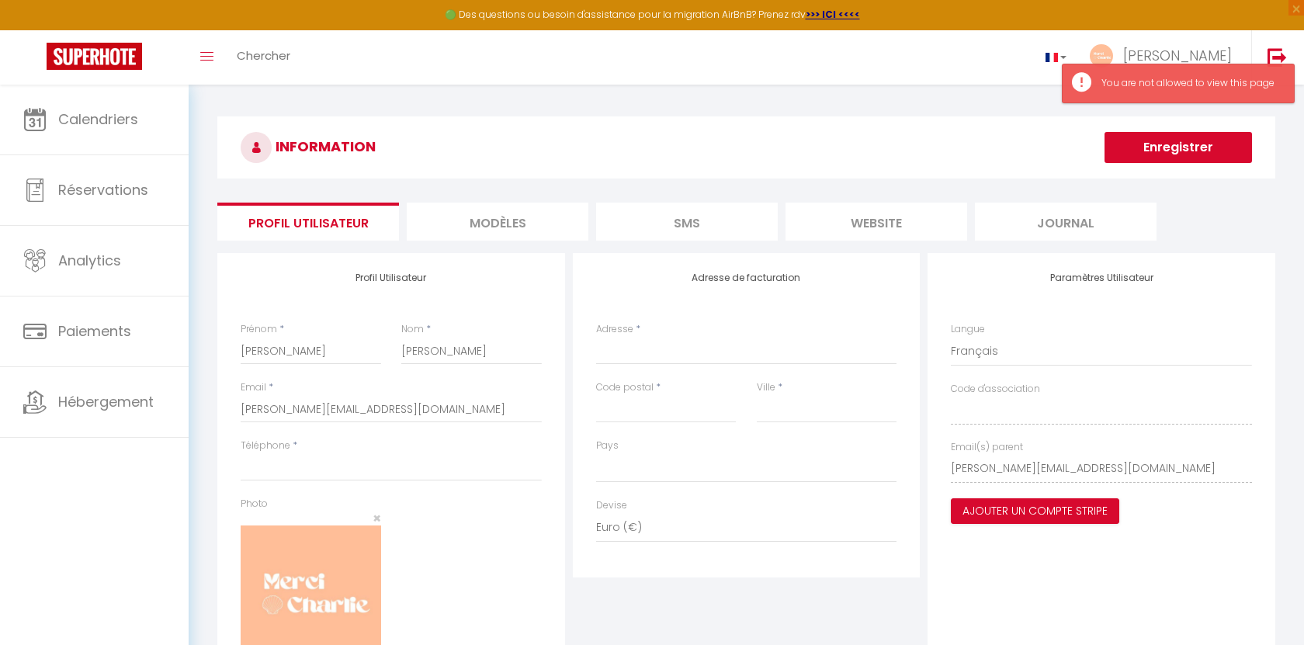
click at [682, 82] on div "Toggle menubar Chercher BUTTON Meryl Paramètres" at bounding box center [703, 57] width 1180 height 54
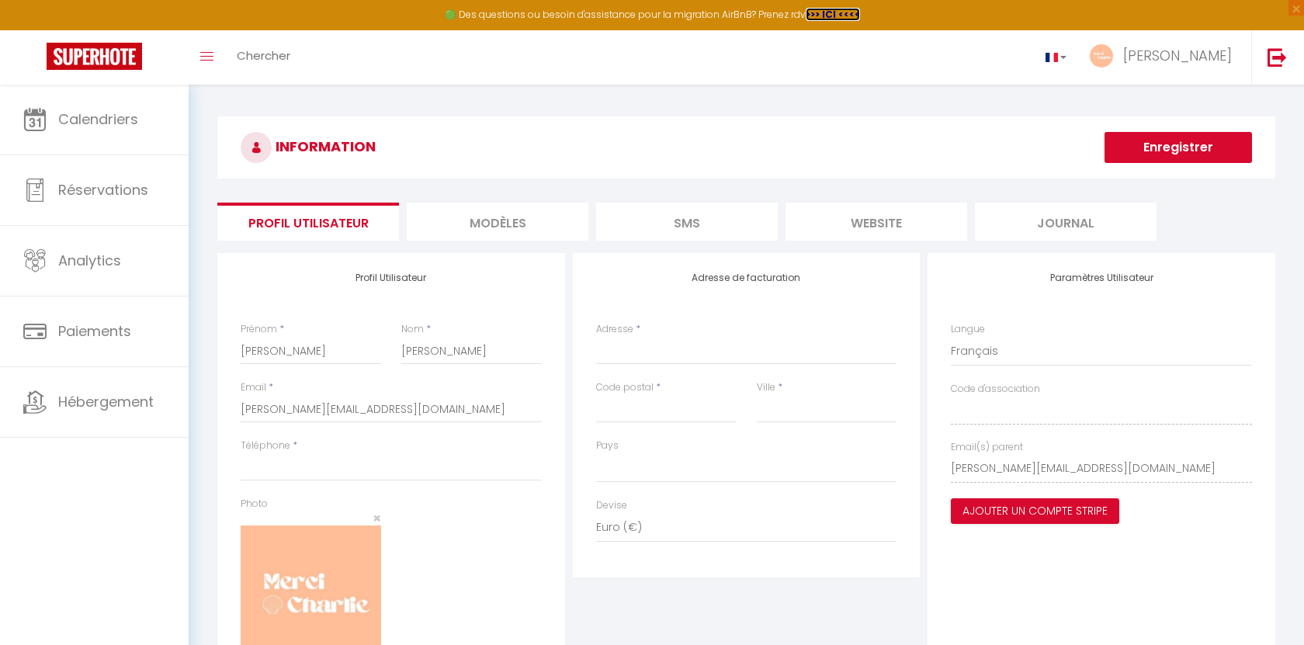
click at [827, 16] on strong ">>> ICI <<<<" at bounding box center [833, 14] width 54 height 13
